Goal: Go to known website: Access a specific website the user already knows

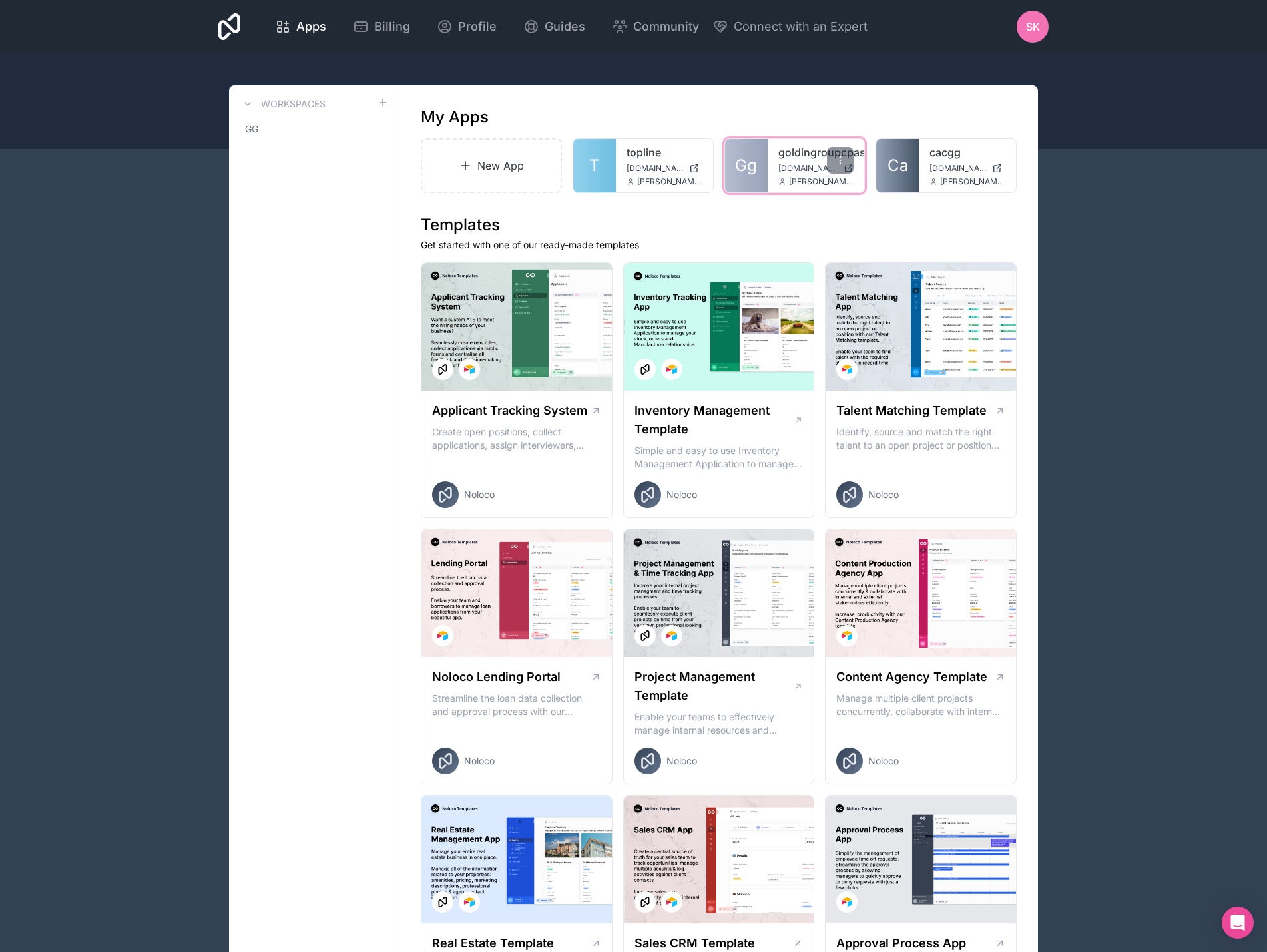
drag, startPoint x: 794, startPoint y: 161, endPoint x: 812, endPoint y: 158, distance: 18.2
click at [812, 158] on link "goldingroupcpas" at bounding box center [816, 152] width 76 height 16
click at [983, 159] on div at bounding box center [991, 160] width 26 height 26
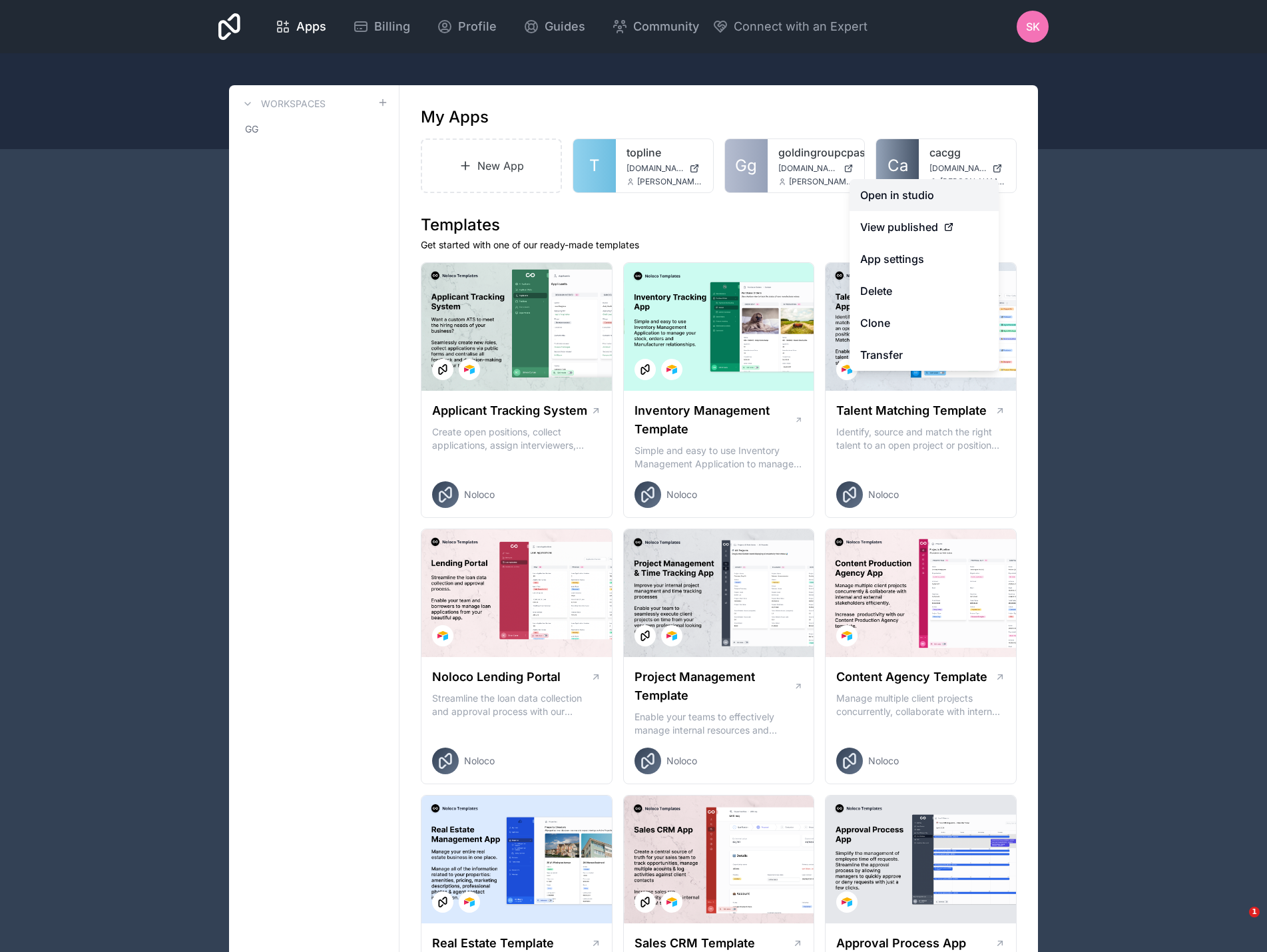
click at [949, 192] on link "Open in studio" at bounding box center [924, 195] width 150 height 32
